Goal: Register for event/course

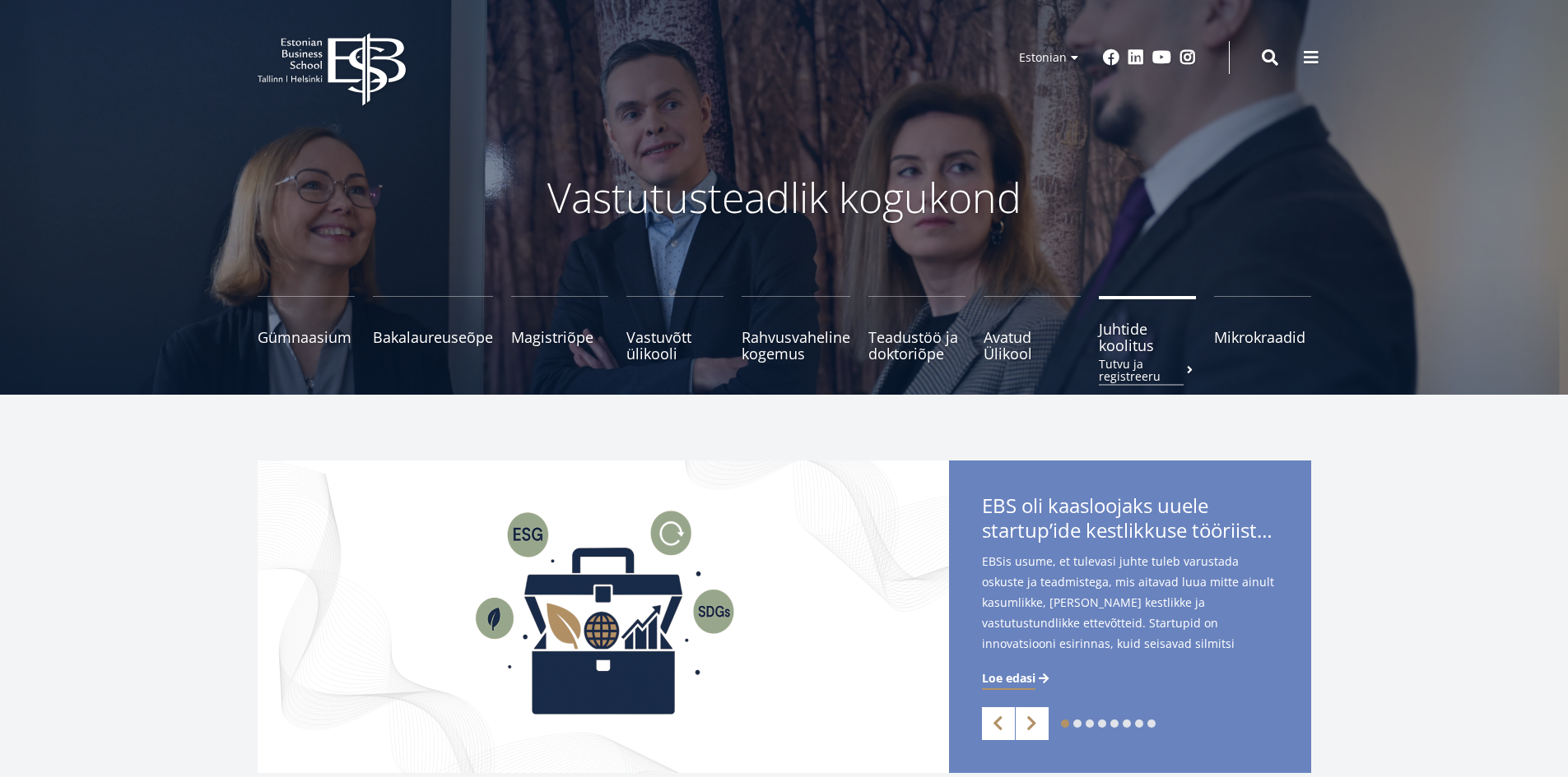
click at [1130, 347] on span "Juhtide koolitus Tutvu ja registreeru" at bounding box center [1147, 337] width 97 height 33
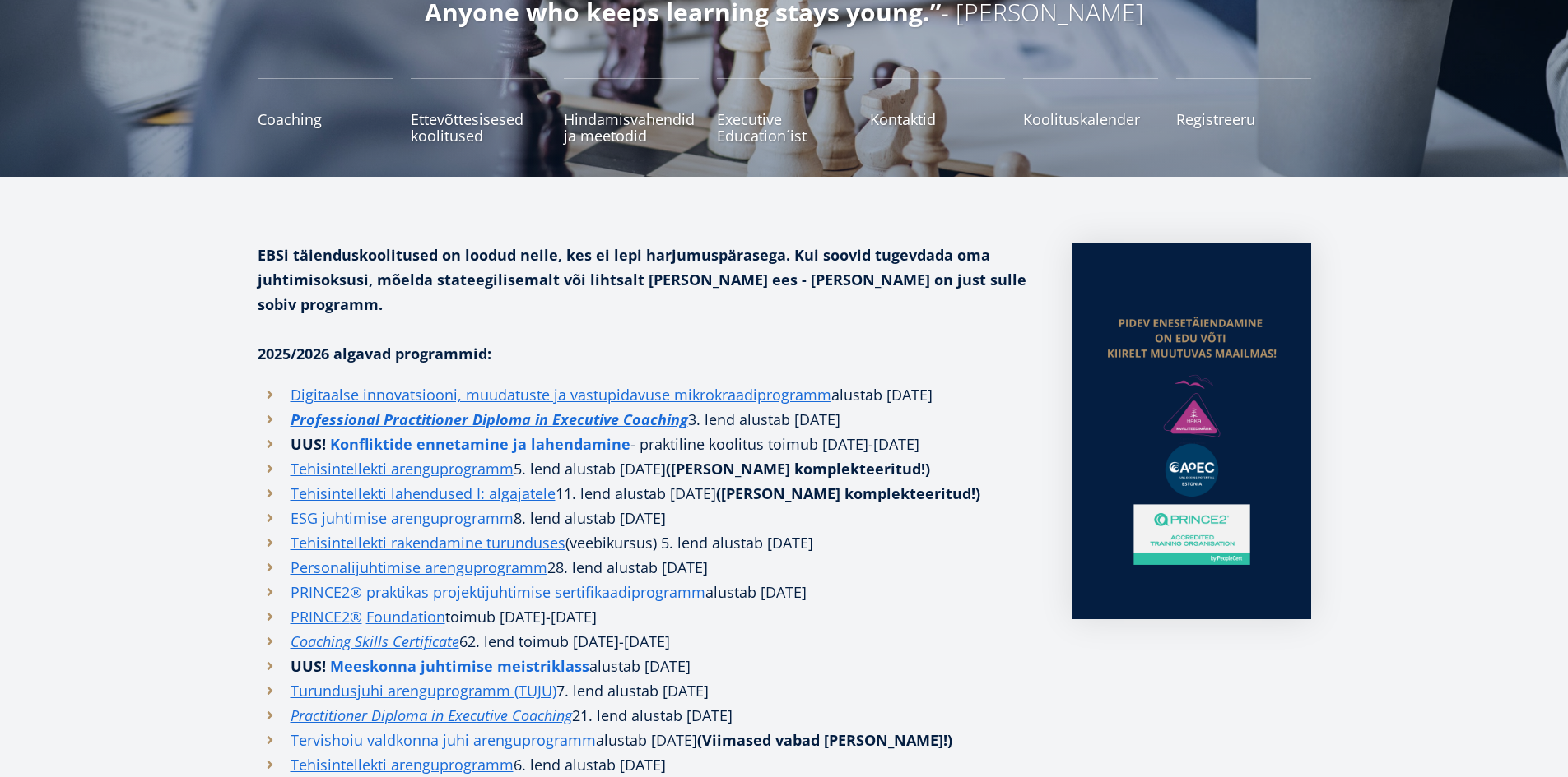
scroll to position [247, 0]
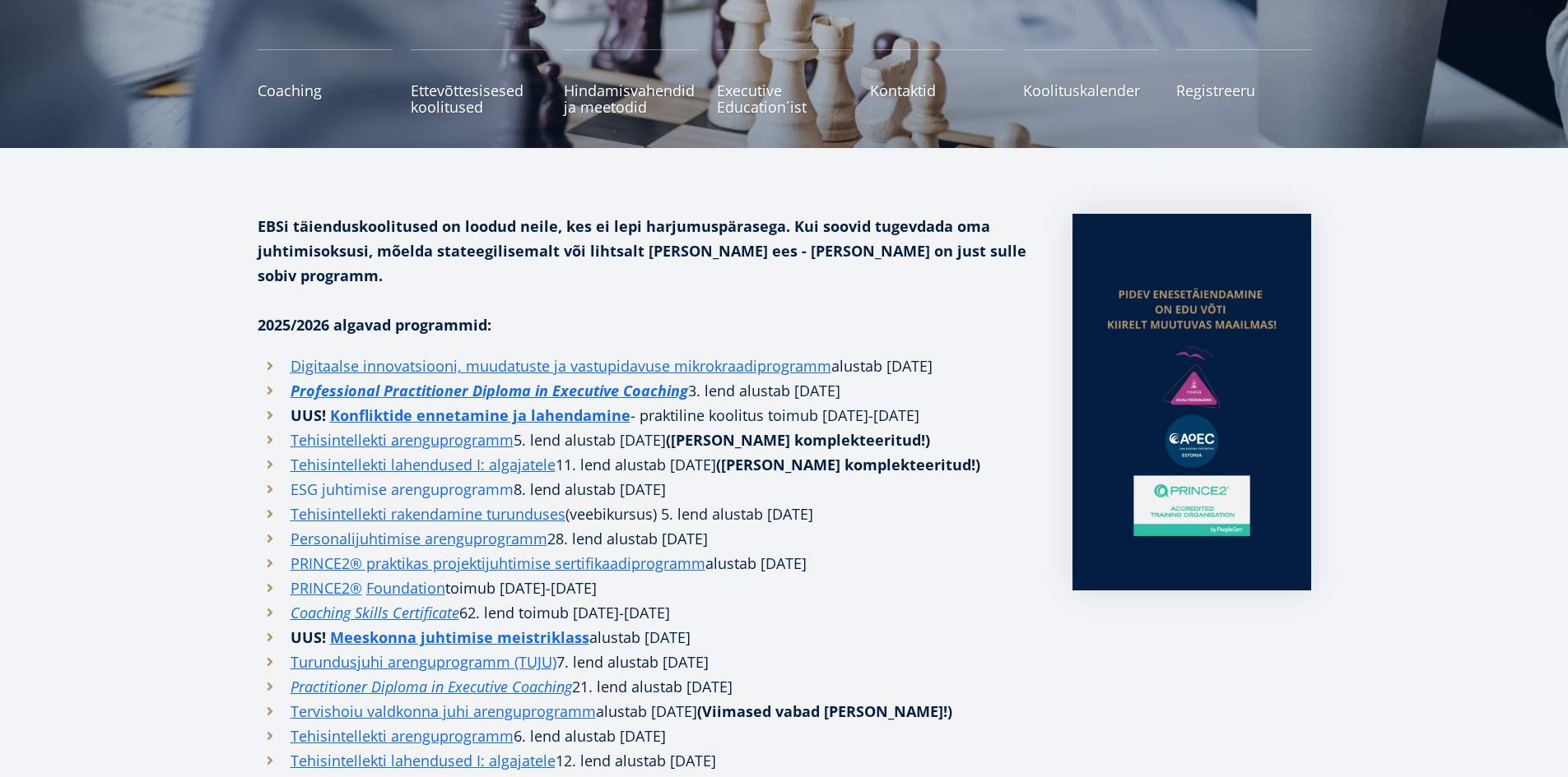
click at [320, 477] on link "ESG juhtimise arenguprogramm" at bounding box center [402, 489] width 223 height 24
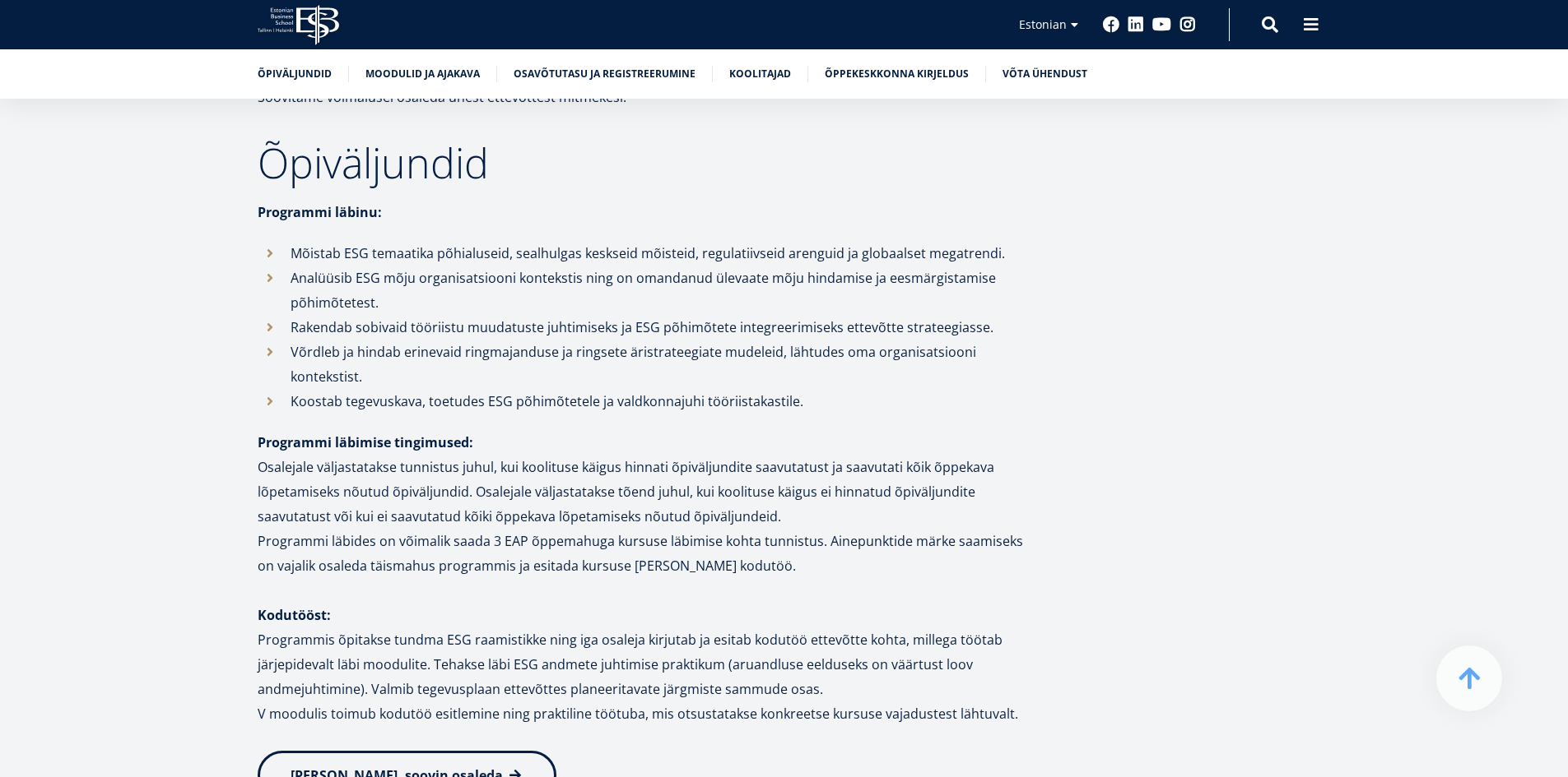
scroll to position [1892, 0]
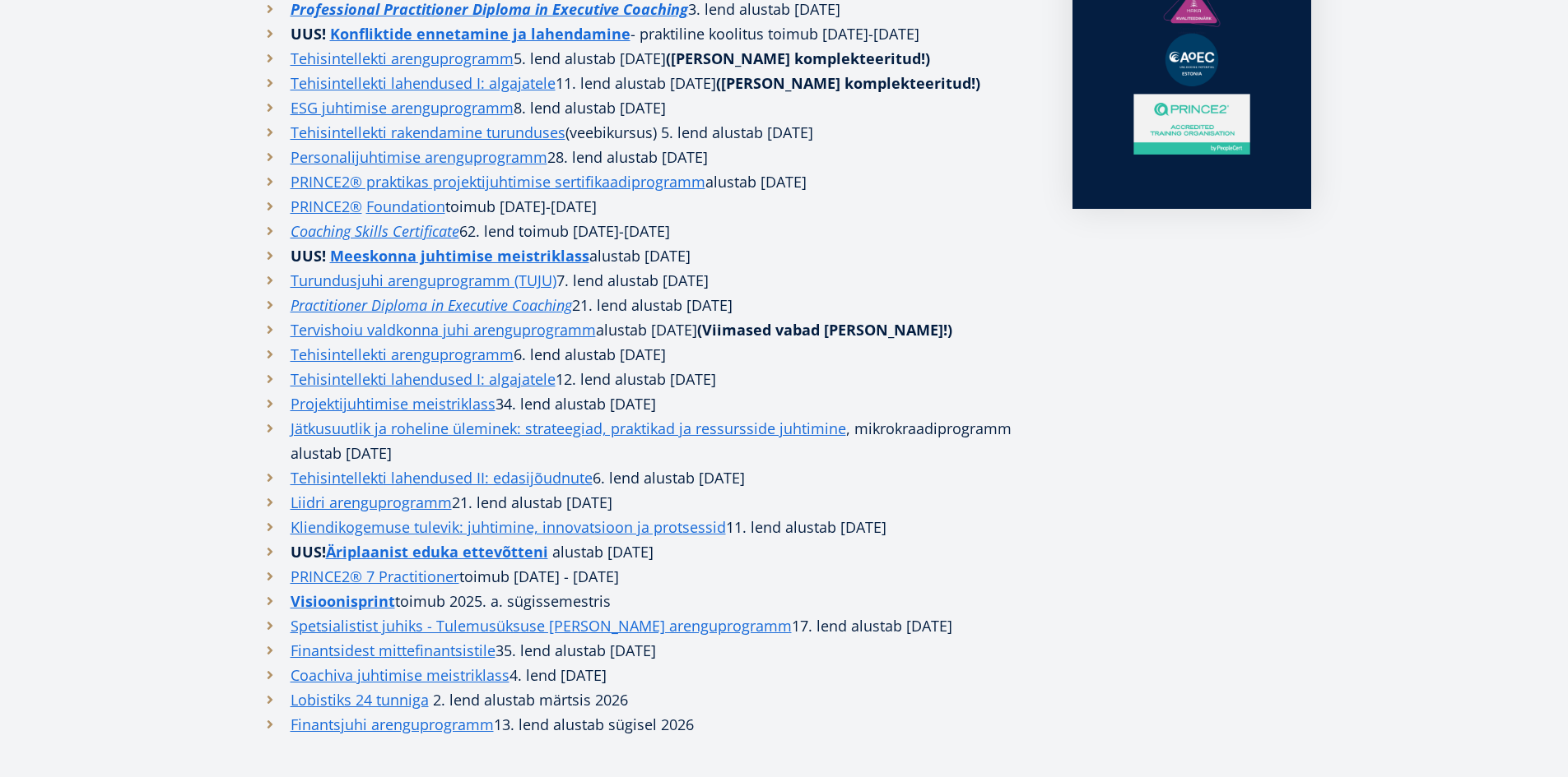
scroll to position [658, 0]
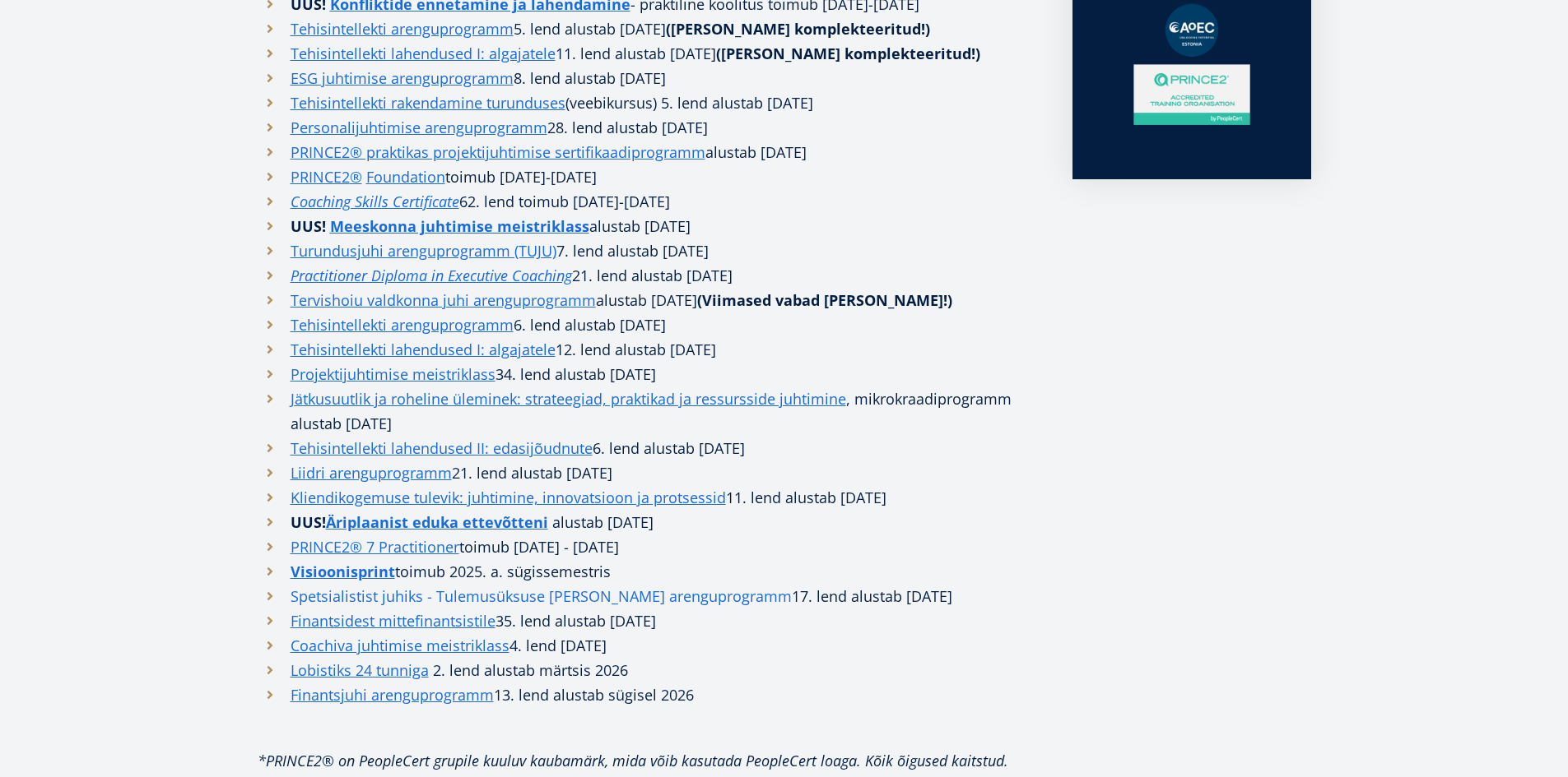
click at [328, 584] on link "Spetsialistist juhiks - Tulemusüksuse juhi arenguprogramm" at bounding box center [542, 596] width 501 height 24
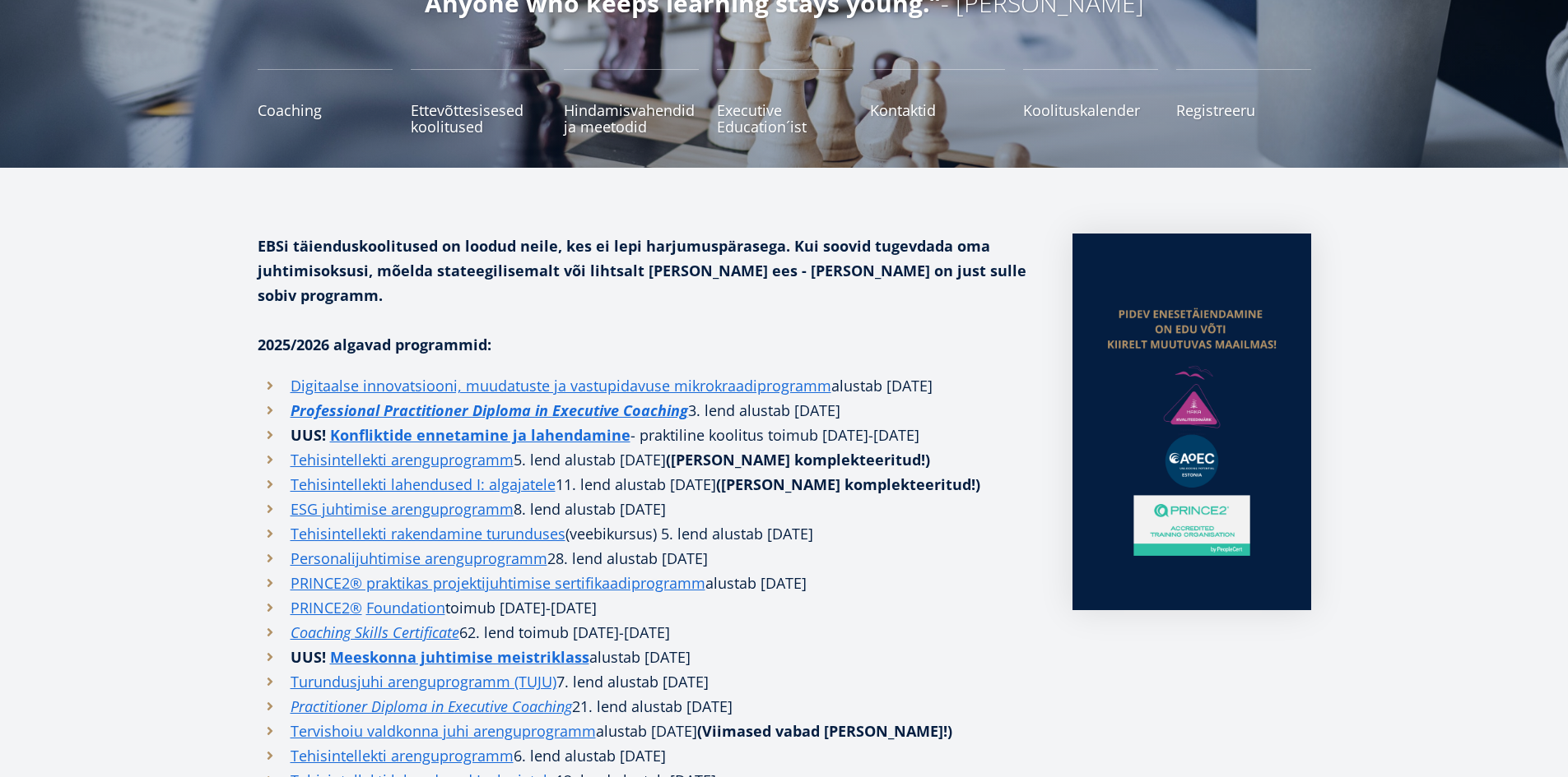
scroll to position [329, 0]
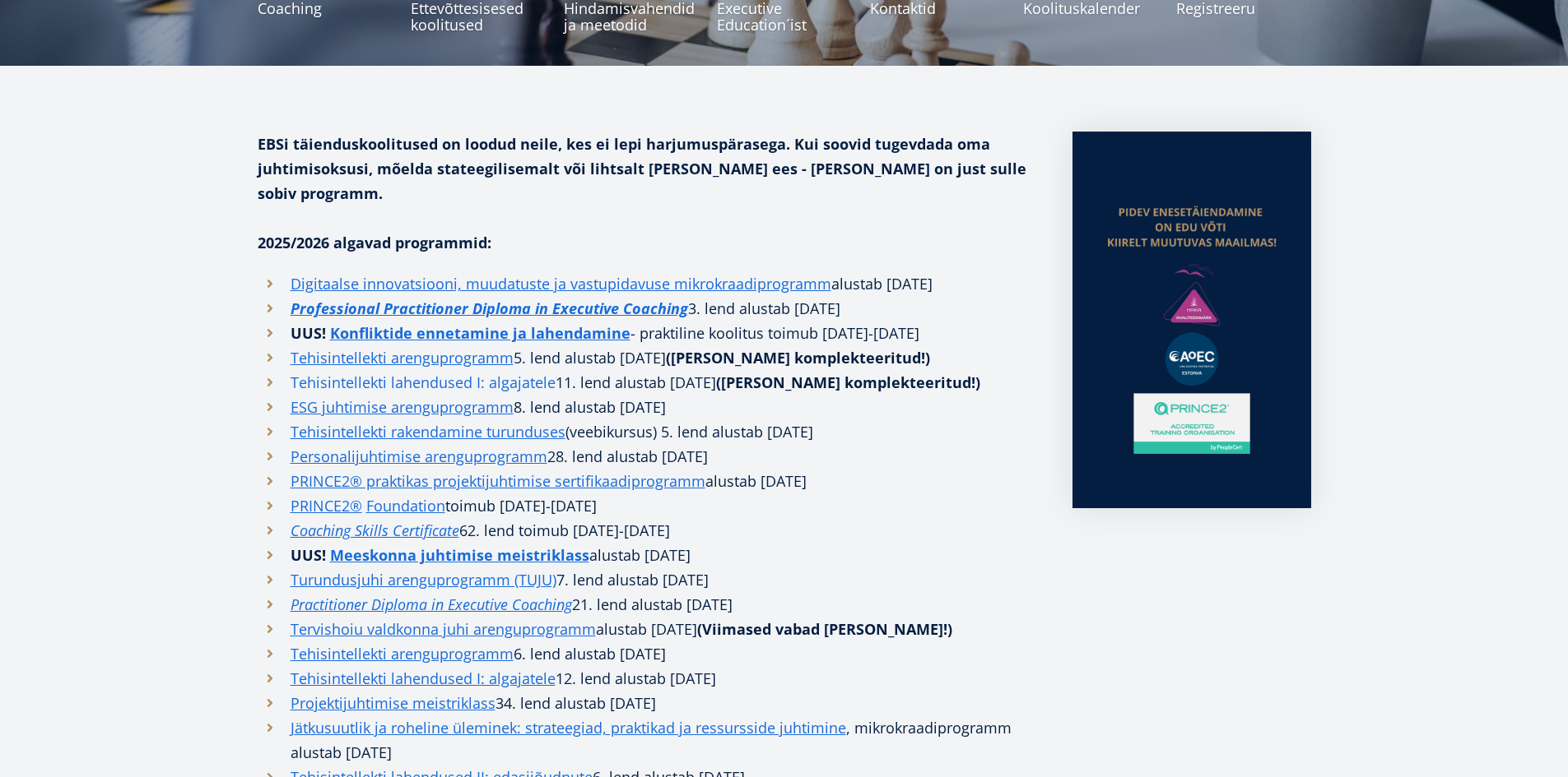
click at [444, 370] on link "Tehisintellekti lahendused I: algajatele" at bounding box center [423, 382] width 265 height 24
